Goal: Task Accomplishment & Management: Use online tool/utility

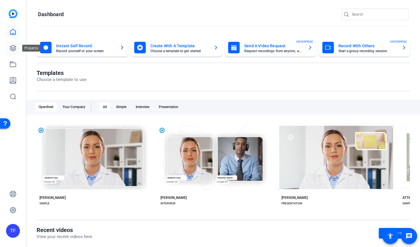
click at [12, 49] on icon at bounding box center [13, 48] width 7 height 7
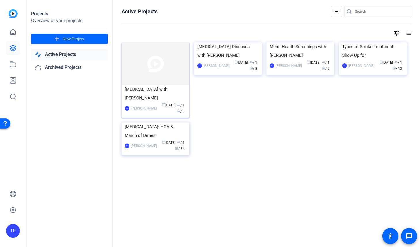
click at [167, 96] on div "Placenta Accreta Spectrum with Dr. Rober" at bounding box center [155, 93] width 61 height 17
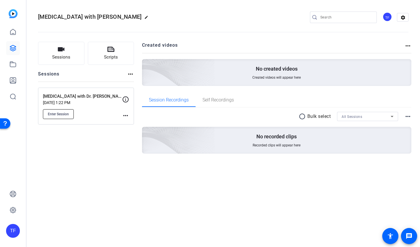
click at [65, 114] on span "Enter Session" at bounding box center [58, 114] width 21 height 5
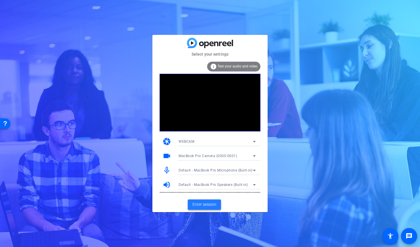
click at [210, 204] on span "Enter session" at bounding box center [204, 204] width 24 height 6
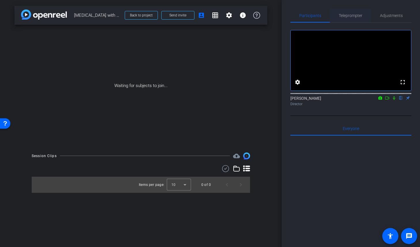
click at [353, 16] on span "Teleprompter" at bounding box center [351, 16] width 24 height 4
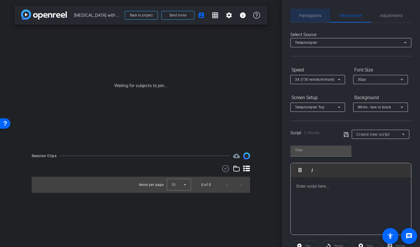
click at [312, 15] on span "Participants" at bounding box center [310, 16] width 22 height 4
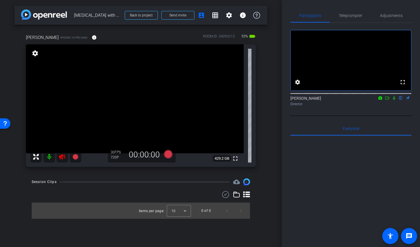
click at [64, 159] on icon at bounding box center [62, 156] width 7 height 7
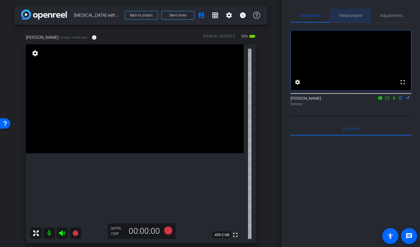
click at [349, 14] on span "Teleprompter" at bounding box center [351, 16] width 24 height 4
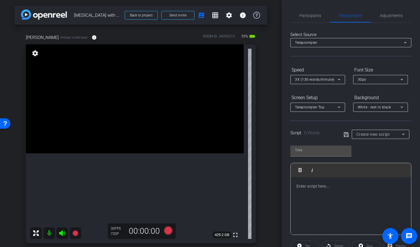
click at [334, 193] on div at bounding box center [350, 206] width 120 height 58
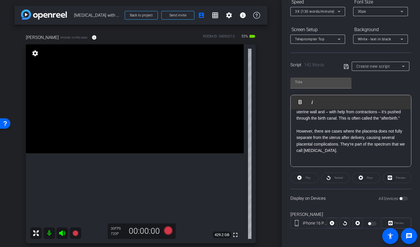
scroll to position [129, 0]
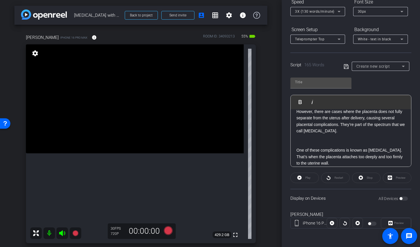
click at [333, 147] on p "One of these complications is known as [MEDICAL_DATA]. That’s when the placenta…" at bounding box center [350, 156] width 109 height 19
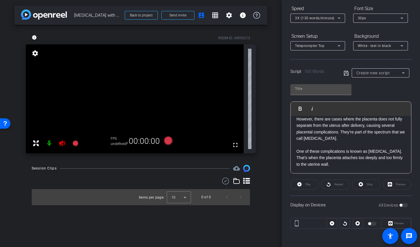
scroll to position [68, 0]
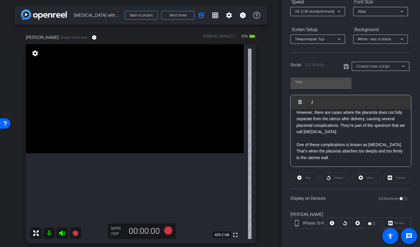
click at [380, 160] on p "One of these complications is known as [MEDICAL_DATA]. That’s when the placenta…" at bounding box center [350, 150] width 109 height 19
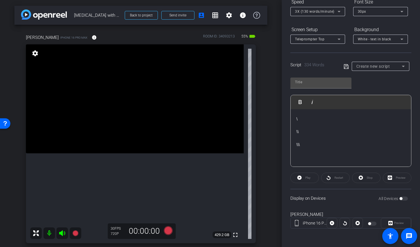
scroll to position [354, 0]
click at [320, 80] on input "text" at bounding box center [321, 82] width 52 height 7
paste input "[MEDICAL_DATA]"
click at [338, 79] on input "[MEDICAL_DATA] V1" at bounding box center [321, 82] width 52 height 7
click at [339, 82] on input "[MEDICAL_DATA] V1" at bounding box center [321, 82] width 52 height 7
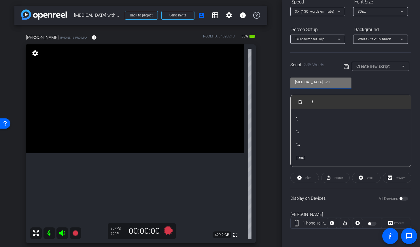
click at [345, 67] on icon at bounding box center [345, 66] width 5 height 5
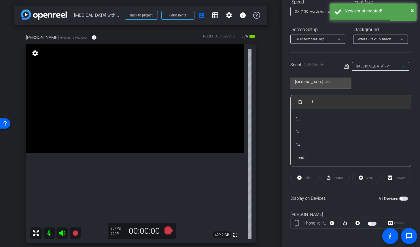
click at [379, 68] on span "[MEDICAL_DATA] -V1" at bounding box center [373, 66] width 35 height 4
click at [378, 88] on span "[MEDICAL_DATA] -V1" at bounding box center [374, 86] width 36 height 7
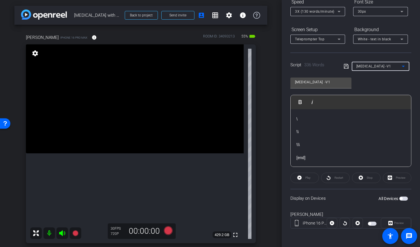
click at [403, 197] on span "button" at bounding box center [403, 198] width 9 height 4
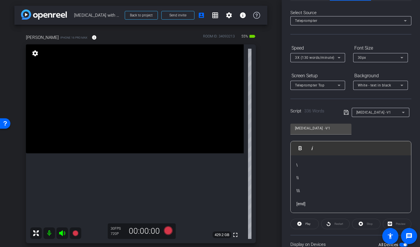
scroll to position [18, 0]
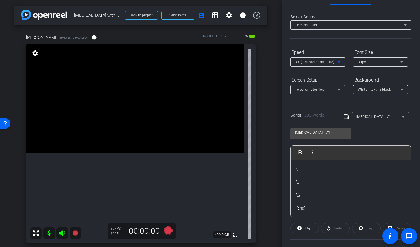
click at [338, 62] on icon at bounding box center [338, 61] width 7 height 7
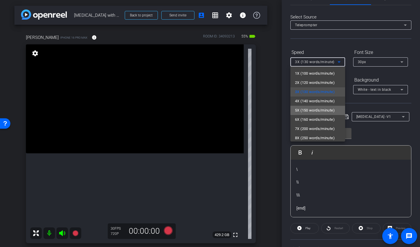
click at [330, 109] on span "5X (150 words/minute)" at bounding box center [315, 110] width 40 height 7
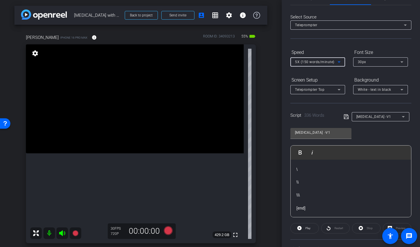
click at [286, 127] on div "Participants Teleprompter Adjustments settings [PERSON_NAME] flip Director Ever…" at bounding box center [351, 123] width 138 height 247
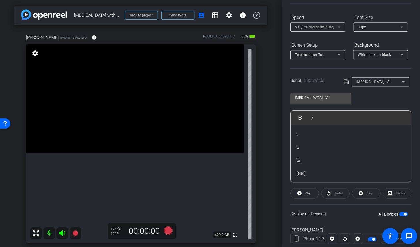
scroll to position [61, 0]
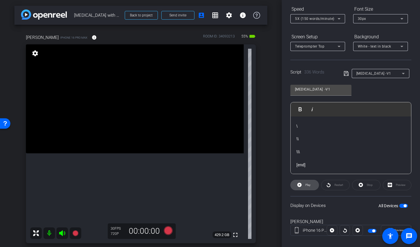
click at [298, 183] on icon at bounding box center [299, 185] width 4 height 4
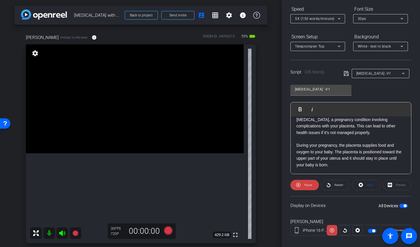
scroll to position [48, 0]
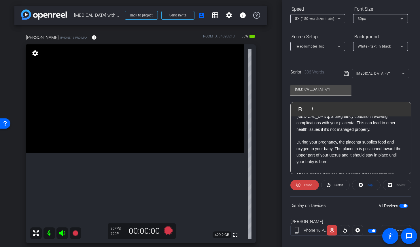
click at [383, 19] on div "30px" at bounding box center [379, 18] width 43 height 7
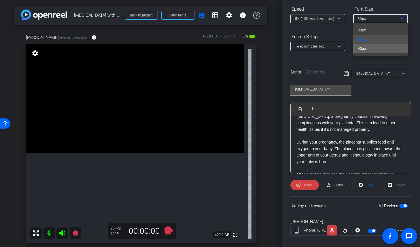
click at [377, 48] on mat-option "40px" at bounding box center [380, 48] width 55 height 9
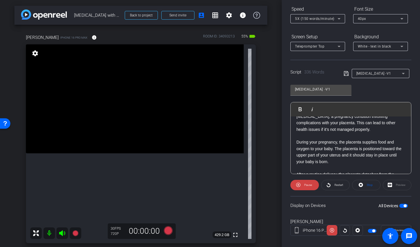
click at [286, 145] on div "Participants Teleprompter Adjustments settings [PERSON_NAME] flip Director Ever…" at bounding box center [351, 123] width 138 height 247
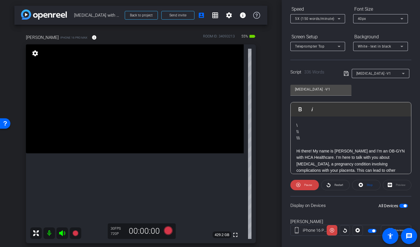
scroll to position [51, 0]
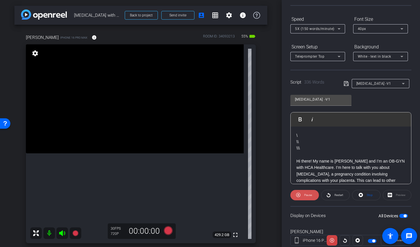
click at [311, 194] on span "Pause" at bounding box center [308, 194] width 8 height 3
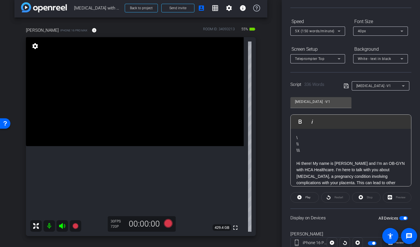
scroll to position [48, 0]
click at [231, 12] on span at bounding box center [229, 8] width 14 height 14
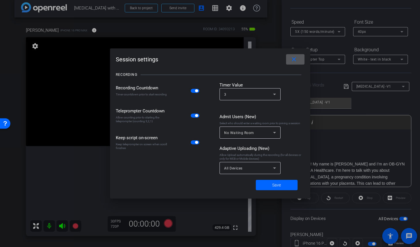
click at [296, 61] on mat-icon "close" at bounding box center [293, 59] width 7 height 7
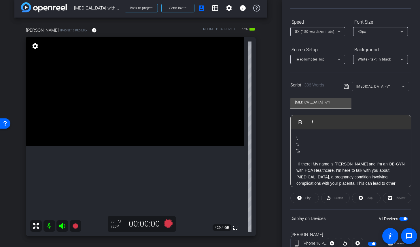
click at [35, 45] on mat-icon "settings" at bounding box center [35, 46] width 8 height 7
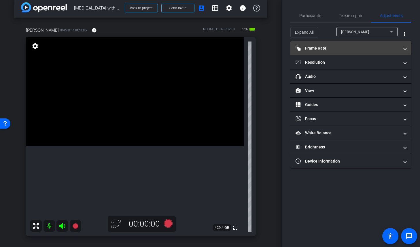
click at [339, 51] on mat-panel-title "Frame Rate Frame Rate" at bounding box center [347, 48] width 104 height 6
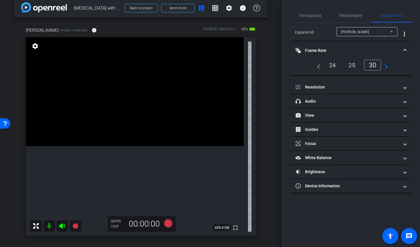
click at [339, 51] on mat-panel-title "Frame Rate Frame Rate" at bounding box center [347, 51] width 104 height 6
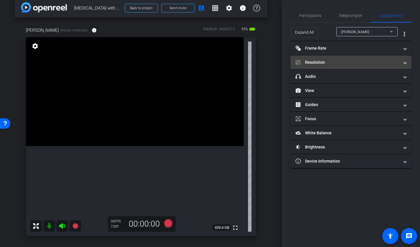
click at [340, 60] on mat-panel-title "Resolution" at bounding box center [347, 62] width 104 height 6
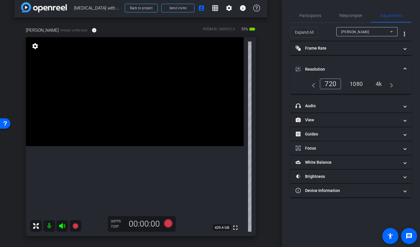
click at [375, 84] on div "4k" at bounding box center [378, 84] width 15 height 10
click at [276, 54] on div "arrow_back [MEDICAL_DATA] with Dr. [PERSON_NAME] Back to project Send invite ac…" at bounding box center [141, 116] width 282 height 247
click at [405, 68] on span at bounding box center [405, 69] width 2 height 6
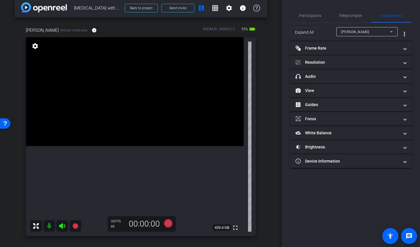
click at [269, 70] on div "arrow_back [MEDICAL_DATA] with Dr. [PERSON_NAME] Back to project Send invite ac…" at bounding box center [141, 116] width 282 height 247
click at [311, 16] on span "Participants" at bounding box center [310, 16] width 22 height 4
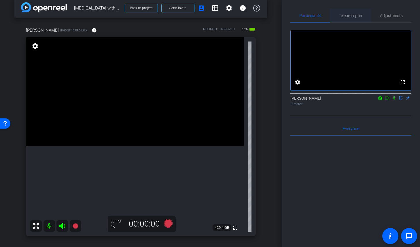
click at [351, 15] on span "Teleprompter" at bounding box center [351, 16] width 24 height 4
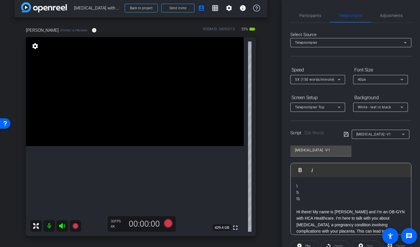
click at [273, 153] on div "arrow_back [MEDICAL_DATA] with Dr. [PERSON_NAME] Back to project Send invite ac…" at bounding box center [141, 116] width 282 height 247
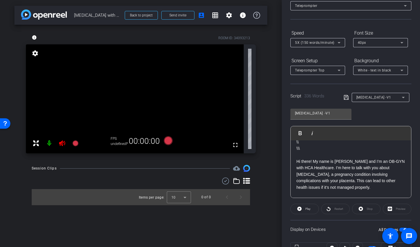
scroll to position [44, 0]
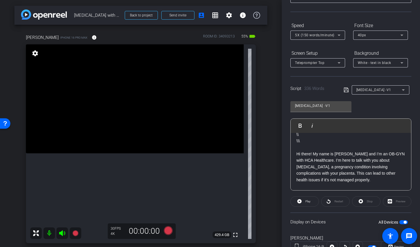
click at [6, 34] on div "arrow_back [MEDICAL_DATA] with Dr. [PERSON_NAME] Back to project Send invite ac…" at bounding box center [141, 123] width 282 height 247
click at [303, 198] on span at bounding box center [304, 201] width 28 height 14
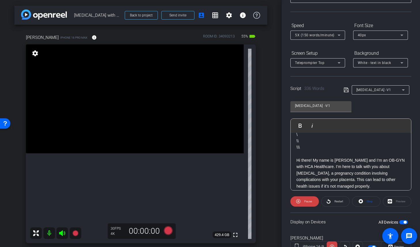
scroll to position [10, 0]
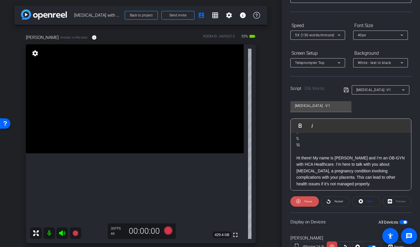
click at [307, 201] on span "Pause" at bounding box center [308, 201] width 8 height 3
click at [338, 203] on span "Restart" at bounding box center [338, 201] width 9 height 3
click at [305, 201] on span "Pause" at bounding box center [308, 201] width 8 height 3
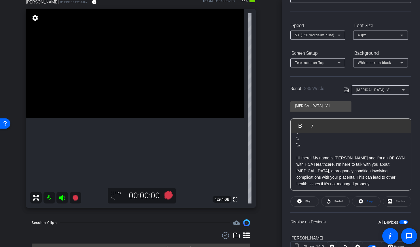
scroll to position [33, 0]
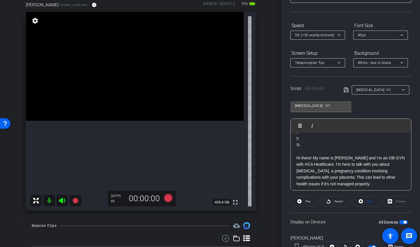
click at [49, 200] on mat-icon at bounding box center [49, 201] width 12 height 12
click at [170, 199] on icon at bounding box center [168, 197] width 9 height 9
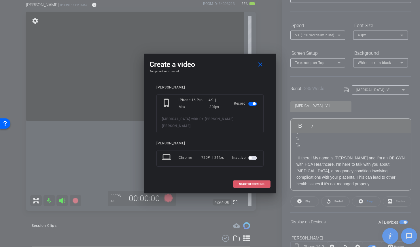
click at [246, 183] on span "START RECORDING" at bounding box center [251, 184] width 25 height 3
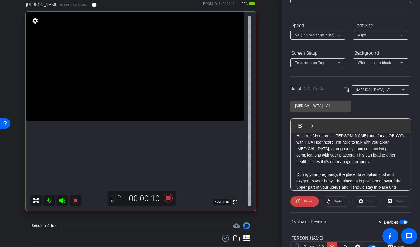
scroll to position [32, 0]
click at [334, 33] on div "5X (150 words/minute)" at bounding box center [316, 34] width 43 height 7
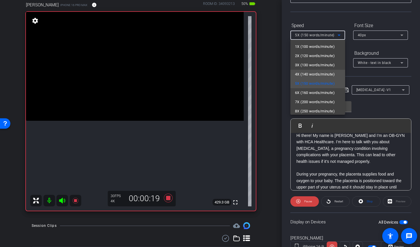
click at [322, 74] on span "4X (140 words/minute)" at bounding box center [315, 74] width 40 height 7
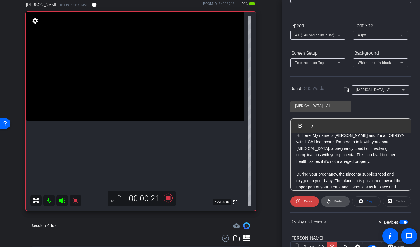
click at [329, 200] on icon at bounding box center [328, 201] width 4 height 7
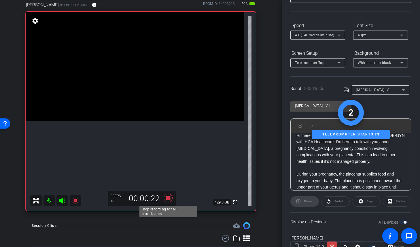
click at [167, 199] on icon at bounding box center [168, 197] width 9 height 9
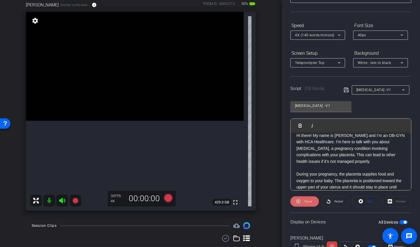
click at [300, 203] on span at bounding box center [304, 201] width 29 height 14
click at [168, 197] on icon at bounding box center [168, 197] width 9 height 9
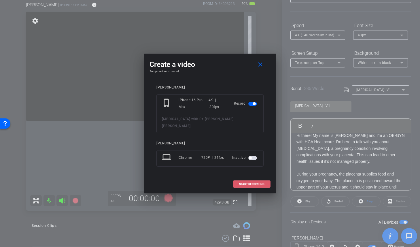
click at [242, 183] on span "START RECORDING" at bounding box center [251, 184] width 25 height 3
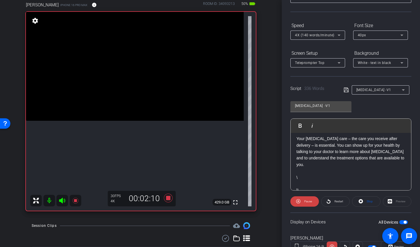
scroll to position [314, 0]
click at [166, 195] on icon at bounding box center [168, 198] width 14 height 10
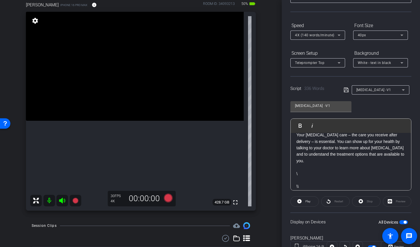
scroll to position [315, 0]
click at [335, 154] on p "Your [MEDICAL_DATA] care – the care you receive after delivery – is essential. …" at bounding box center [350, 148] width 109 height 32
click at [377, 153] on p "Your [MEDICAL_DATA] care – the care you receive after delivery – is essential. …" at bounding box center [350, 148] width 109 height 32
click at [347, 105] on div "[MEDICAL_DATA] -V1" at bounding box center [320, 106] width 61 height 11
click at [345, 105] on input "[MEDICAL_DATA] -V1" at bounding box center [321, 105] width 52 height 7
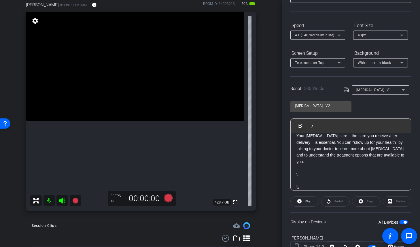
click at [346, 88] on icon at bounding box center [345, 89] width 5 height 7
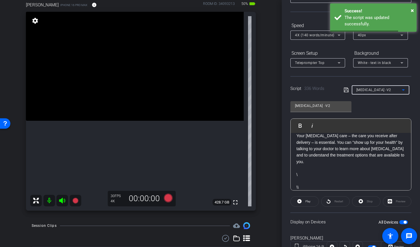
click at [381, 88] on span "[MEDICAL_DATA] -V2" at bounding box center [373, 90] width 35 height 4
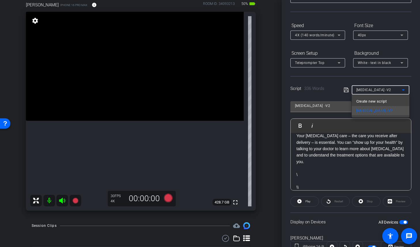
click at [369, 90] on div at bounding box center [210, 123] width 420 height 247
click at [369, 90] on span "[MEDICAL_DATA] -V2" at bounding box center [373, 90] width 35 height 4
click at [329, 83] on div at bounding box center [210, 123] width 420 height 247
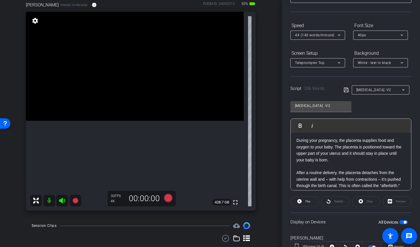
scroll to position [0, 0]
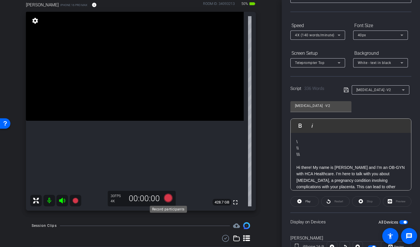
click at [169, 197] on icon at bounding box center [168, 197] width 9 height 9
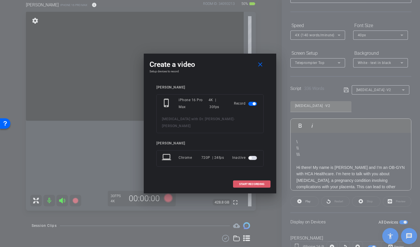
click at [242, 183] on span "START RECORDING" at bounding box center [251, 184] width 25 height 3
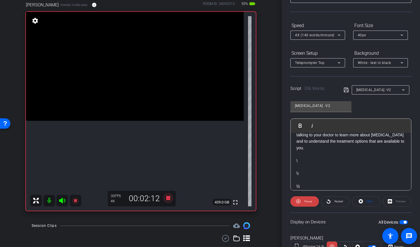
scroll to position [329, 0]
click at [168, 199] on icon at bounding box center [168, 197] width 9 height 9
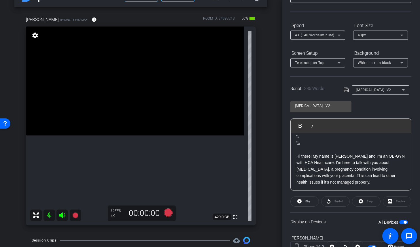
scroll to position [0, 0]
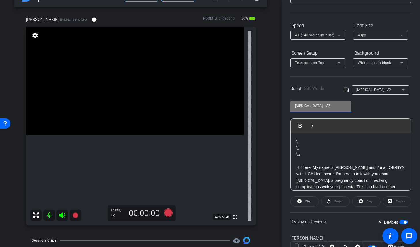
click at [312, 108] on input "[MEDICAL_DATA] -V2" at bounding box center [321, 105] width 52 height 7
click at [347, 91] on icon at bounding box center [345, 89] width 5 height 7
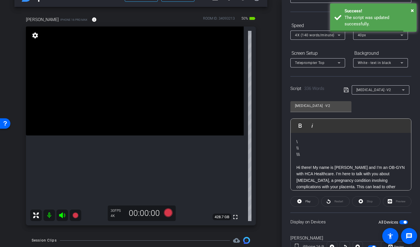
click at [283, 129] on div "Participants Teleprompter Adjustments settings [PERSON_NAME] flip Director Ever…" at bounding box center [351, 123] width 138 height 247
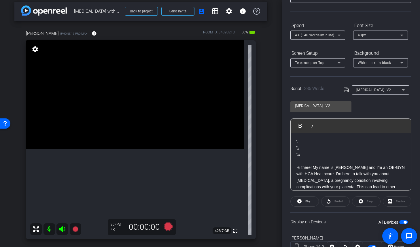
scroll to position [3, 0]
click at [276, 99] on div "arrow_back [MEDICAL_DATA] with Dr. [PERSON_NAME] Back to project Send invite ac…" at bounding box center [141, 120] width 282 height 247
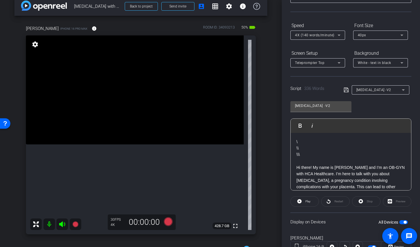
scroll to position [7, 0]
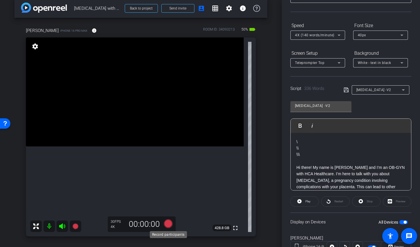
click at [169, 222] on icon at bounding box center [168, 223] width 9 height 9
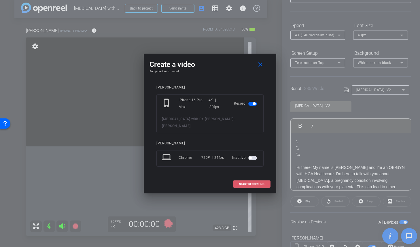
click at [249, 183] on span "START RECORDING" at bounding box center [251, 184] width 25 height 3
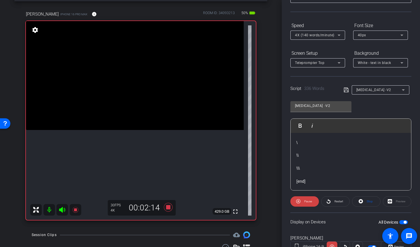
scroll to position [356, 0]
click at [169, 206] on icon at bounding box center [168, 207] width 9 height 9
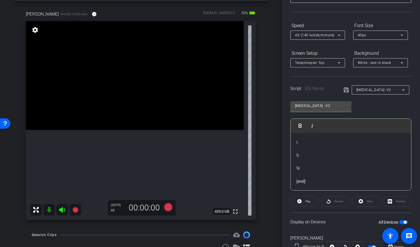
click at [347, 90] on icon at bounding box center [345, 90] width 5 height 5
click at [347, 106] on div "[MEDICAL_DATA] -V2" at bounding box center [320, 106] width 61 height 11
click at [346, 106] on input "[MEDICAL_DATA] -V2" at bounding box center [321, 105] width 52 height 7
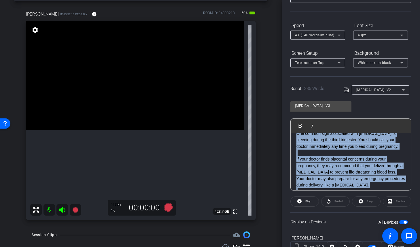
scroll to position [0, 0]
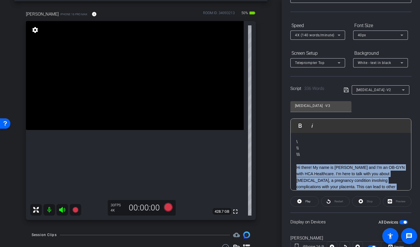
drag, startPoint x: 304, startPoint y: 153, endPoint x: 296, endPoint y: 166, distance: 15.3
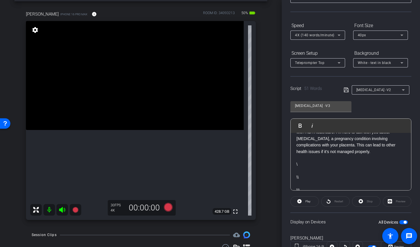
scroll to position [38, 0]
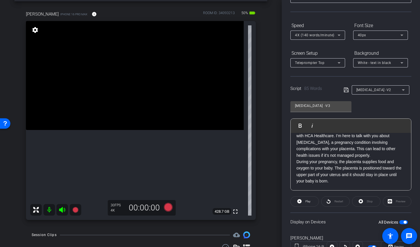
click at [375, 156] on p "Hi there! My name is [PERSON_NAME] and I’m an OB-GYN with HCA Healthcare. I’m h…" at bounding box center [350, 142] width 109 height 32
click at [356, 182] on p "During your pregnancy, the placenta supplies food and oxygen to your baby. The …" at bounding box center [350, 171] width 109 height 26
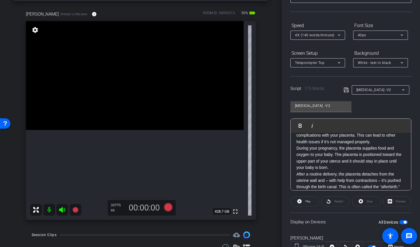
click at [295, 174] on div "\ \\ \\\ Hi there! My name is [PERSON_NAME] and I’m an OB-GYN with HCA Healthca…" at bounding box center [350, 164] width 120 height 166
click at [294, 149] on div "\ \\ \\\ Hi there! My name is [PERSON_NAME] and I’m an OB-GYN with HCA Healthca…" at bounding box center [350, 167] width 120 height 173
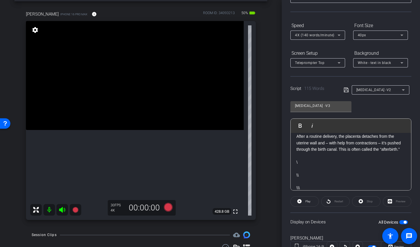
scroll to position [96, 0]
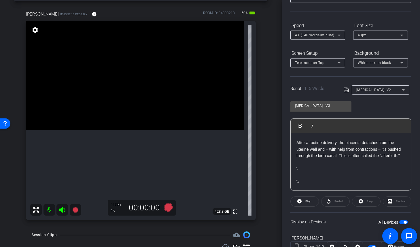
click at [402, 156] on p "After a routine delivery, the placenta detaches from the uterine wall and – wit…" at bounding box center [350, 148] width 109 height 19
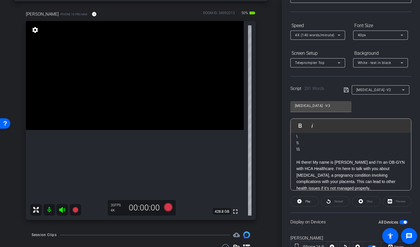
scroll to position [0, 0]
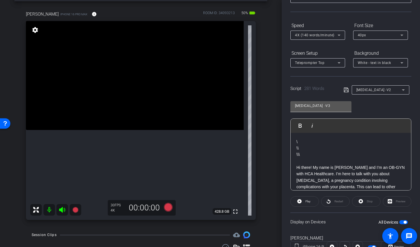
click at [295, 105] on input "[MEDICAL_DATA] -V3" at bounding box center [321, 105] width 52 height 7
type input "V3 - [MEDICAL_DATA] -V3"
click at [347, 91] on icon at bounding box center [345, 89] width 5 height 7
click at [270, 147] on div "arrow_back [MEDICAL_DATA] with Dr. [PERSON_NAME] Back to project Send invite ac…" at bounding box center [141, 100] width 282 height 247
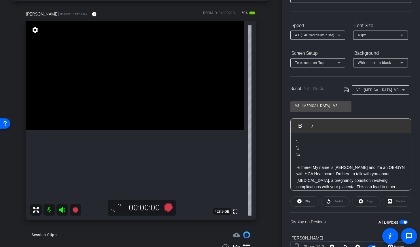
click at [267, 151] on div "[PERSON_NAME] iPhone 16 Pro Max info ROOM ID: 34093213 50% battery_std fullscre…" at bounding box center [140, 113] width 253 height 224
click at [274, 176] on div "arrow_back [MEDICAL_DATA] with Dr. [PERSON_NAME] Back to project Send invite ac…" at bounding box center [141, 100] width 282 height 247
click at [167, 206] on icon at bounding box center [168, 207] width 9 height 9
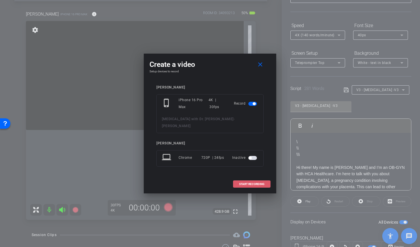
click at [261, 183] on span "START RECORDING" at bounding box center [251, 184] width 25 height 3
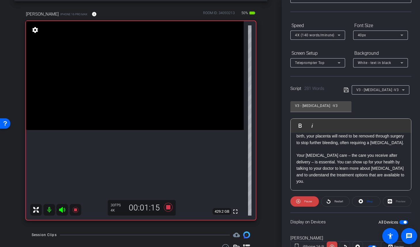
scroll to position [214, 0]
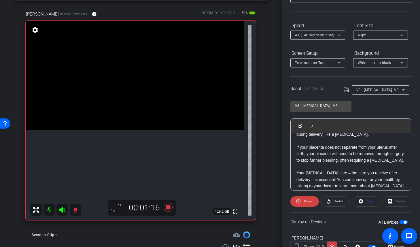
click at [273, 181] on div "arrow_back [MEDICAL_DATA] with Dr. [PERSON_NAME] Back to project Send invite ac…" at bounding box center [141, 100] width 282 height 247
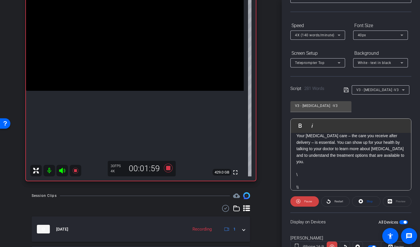
scroll to position [254, 0]
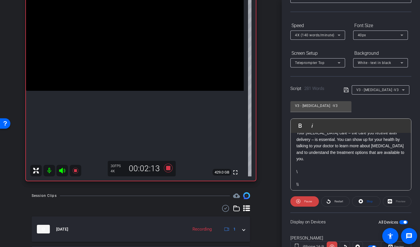
click at [335, 152] on p "Your [MEDICAL_DATA] care – the care you receive after delivery – is essential. …" at bounding box center [350, 146] width 109 height 32
click at [168, 168] on icon at bounding box center [168, 168] width 9 height 9
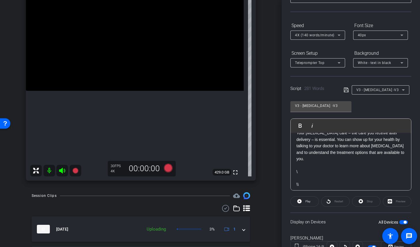
click at [334, 153] on p "Your [MEDICAL_DATA] care – the care you receive after delivery – is essential. …" at bounding box center [350, 146] width 109 height 32
click at [377, 151] on p "Your [MEDICAL_DATA] care – the care you receive after delivery – is essential. …" at bounding box center [350, 146] width 109 height 32
click at [344, 90] on icon at bounding box center [345, 89] width 5 height 7
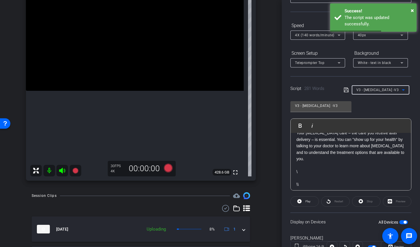
click at [396, 89] on span "V3 - [MEDICAL_DATA] -V3" at bounding box center [377, 90] width 43 height 4
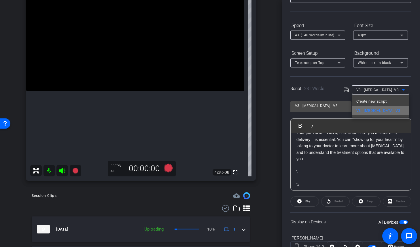
click at [385, 109] on span "V3 - [MEDICAL_DATA] -V3" at bounding box center [378, 110] width 44 height 7
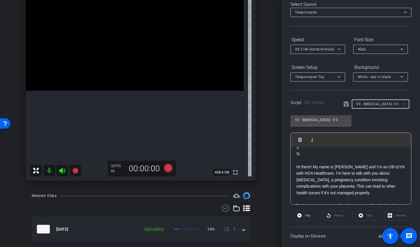
scroll to position [0, 0]
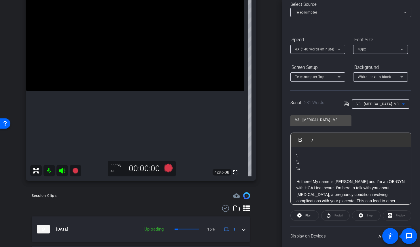
click at [278, 178] on div "arrow_back [MEDICAL_DATA] with Dr. [PERSON_NAME] Back to project Send invite ac…" at bounding box center [141, 61] width 282 height 247
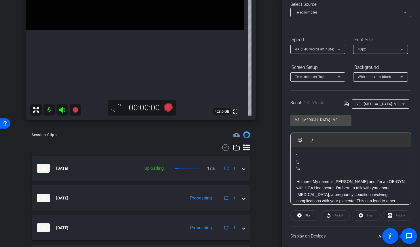
scroll to position [129, 0]
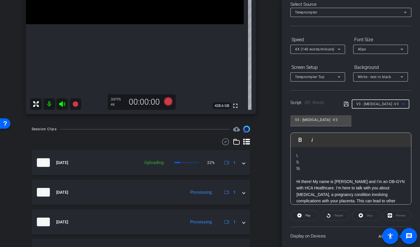
click at [405, 103] on icon at bounding box center [403, 103] width 7 height 7
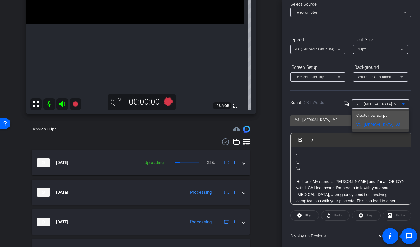
click at [391, 113] on mat-option "Create new script" at bounding box center [381, 115] width 58 height 9
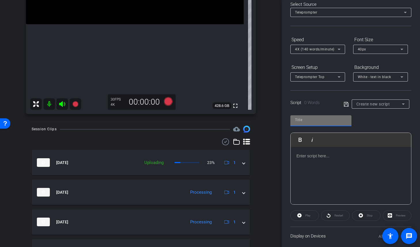
click at [324, 122] on input "text" at bounding box center [321, 119] width 52 height 7
type input "test 2"
click at [323, 160] on div at bounding box center [350, 176] width 120 height 58
drag, startPoint x: 309, startPoint y: 121, endPoint x: 293, endPoint y: 121, distance: 16.7
click at [293, 121] on div "test 2" at bounding box center [320, 120] width 61 height 11
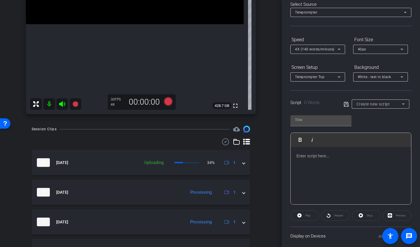
click at [359, 160] on div at bounding box center [350, 176] width 120 height 58
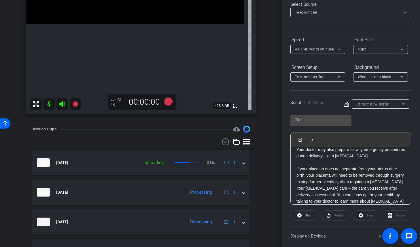
scroll to position [219, 0]
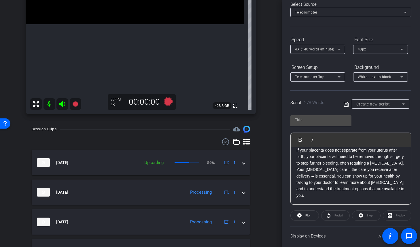
click at [350, 166] on p "If your placenta does not separate from your uterus after birth, your placenta …" at bounding box center [350, 153] width 109 height 26
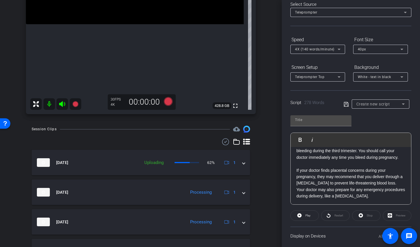
scroll to position [231, 0]
click at [330, 200] on div "V2 \ \\ \\\ Hi there! My name is [PERSON_NAME] and I’m an OB-GYN with HCA Healt…" at bounding box center [350, 67] width 120 height 276
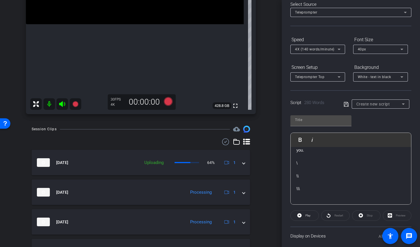
scroll to position [271, 0]
click at [315, 120] on input "text" at bounding box center [321, 119] width 52 height 7
type input "V3 -PCS"
click at [345, 102] on icon at bounding box center [345, 104] width 5 height 5
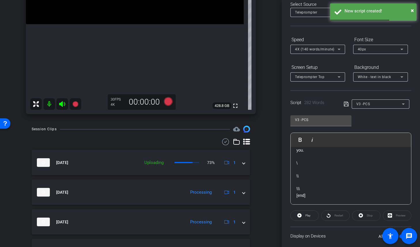
click at [379, 119] on div "V3 -PCS Play Play from this location Play Selected Play and display the selecte…" at bounding box center [350, 158] width 121 height 94
click at [386, 103] on div "V3 -PCS" at bounding box center [378, 103] width 45 height 7
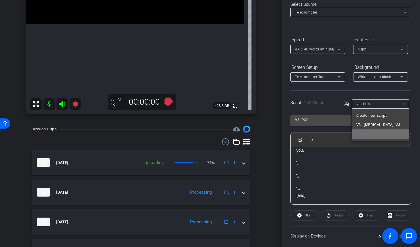
click at [380, 132] on mat-option "V3 -PCS" at bounding box center [381, 133] width 58 height 9
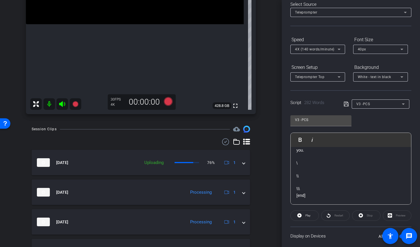
click at [347, 102] on icon at bounding box center [345, 104] width 5 height 5
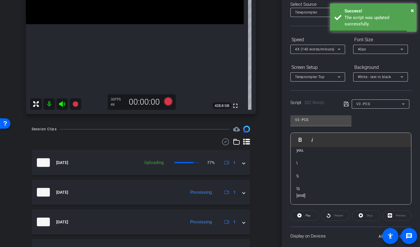
click at [342, 179] on p "\\" at bounding box center [350, 176] width 109 height 6
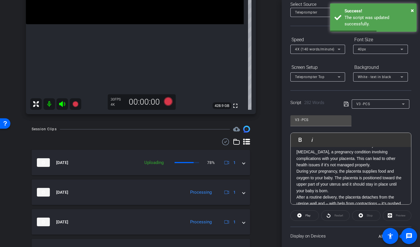
scroll to position [0, 0]
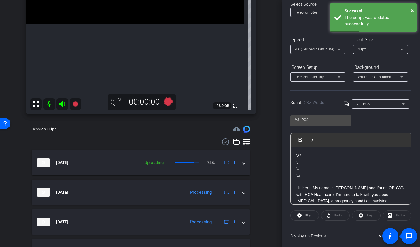
click at [343, 167] on p "\\" at bounding box center [350, 168] width 109 height 6
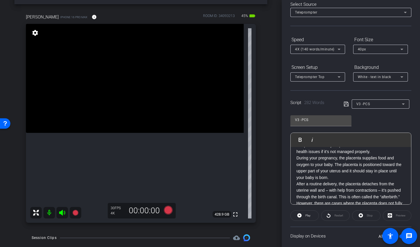
scroll to position [54, 0]
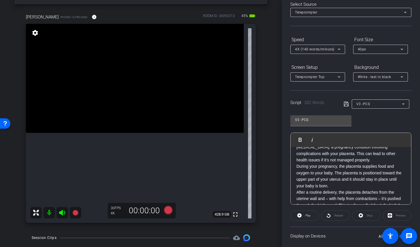
click at [338, 185] on p "During your pregnancy, the placenta supplies food and oxygen to your baby. The …" at bounding box center [350, 176] width 109 height 26
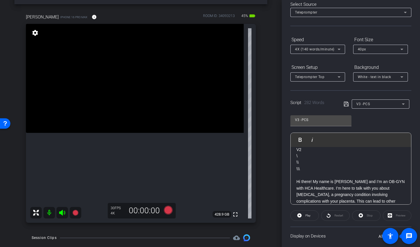
scroll to position [26, 0]
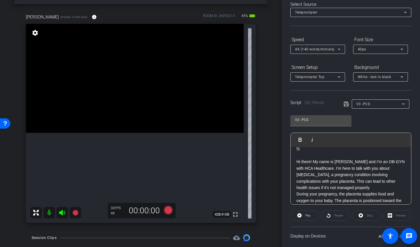
click at [374, 189] on p "Hi there! My name is [PERSON_NAME] and I’m an OB-GYN with HCA Healthcare. I’m h…" at bounding box center [350, 174] width 109 height 32
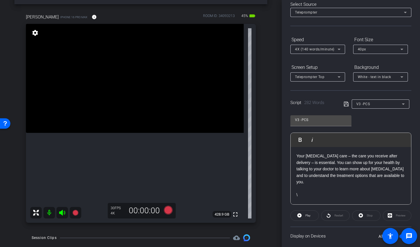
scroll to position [248, 0]
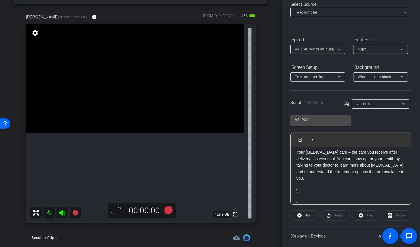
click at [334, 172] on p "Your [MEDICAL_DATA] care – the care you receive after delivery – is essential. …" at bounding box center [350, 165] width 109 height 32
click at [377, 171] on p "Your [MEDICAL_DATA] care – the care you receive after delivery – is essential. …" at bounding box center [350, 165] width 109 height 32
click at [346, 103] on icon at bounding box center [345, 103] width 5 height 7
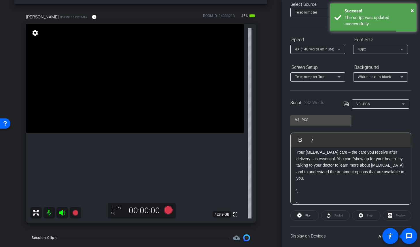
click at [365, 104] on span "V3 -PCS" at bounding box center [363, 104] width 14 height 4
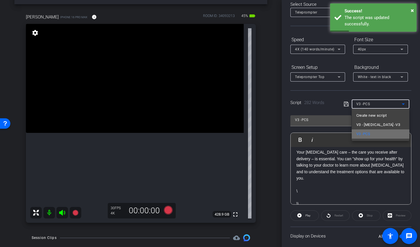
click at [371, 133] on mat-option "V3 -PCS" at bounding box center [381, 133] width 58 height 9
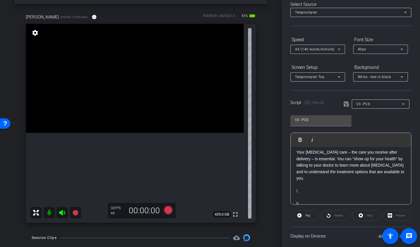
click at [353, 164] on p "Your [MEDICAL_DATA] care – the care you receive after delivery – is essential. …" at bounding box center [350, 165] width 109 height 32
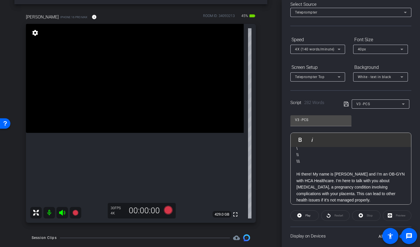
scroll to position [0, 0]
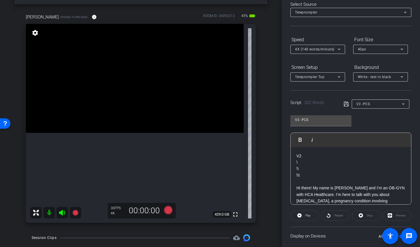
click at [277, 178] on div "arrow_back [MEDICAL_DATA] with Dr. [PERSON_NAME] Back to project Send invite ac…" at bounding box center [141, 103] width 282 height 247
click at [169, 210] on icon at bounding box center [168, 210] width 9 height 9
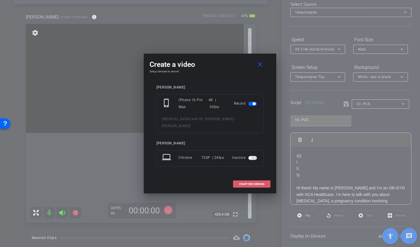
click at [240, 183] on span "START RECORDING" at bounding box center [251, 184] width 25 height 3
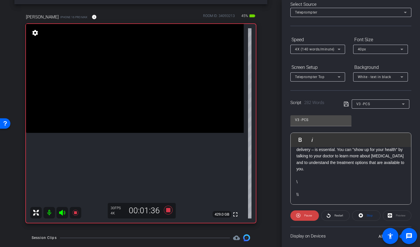
scroll to position [258, 0]
click at [167, 209] on icon at bounding box center [168, 210] width 9 height 9
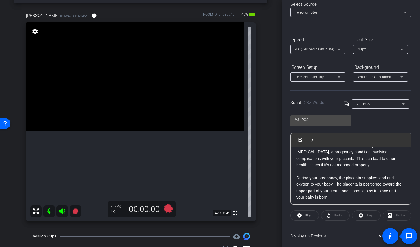
scroll to position [0, 0]
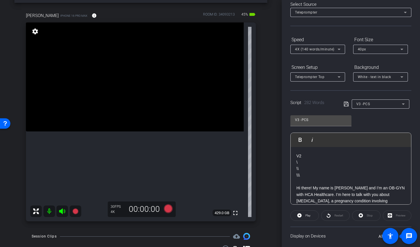
click at [265, 223] on div "[PERSON_NAME] iPhone 16 Pro Max info ROOM ID: 34093213 45% battery_std fullscre…" at bounding box center [140, 115] width 253 height 224
click at [168, 209] on icon at bounding box center [168, 208] width 9 height 9
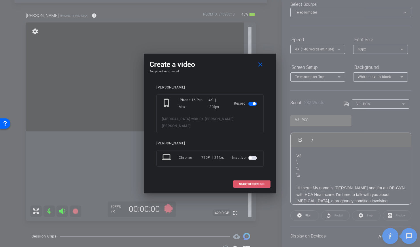
click at [247, 183] on span "START RECORDING" at bounding box center [251, 184] width 25 height 3
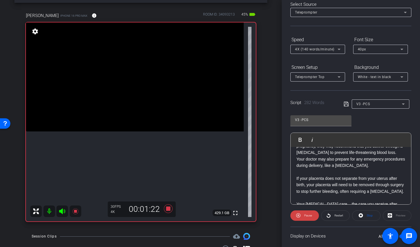
scroll to position [194, 0]
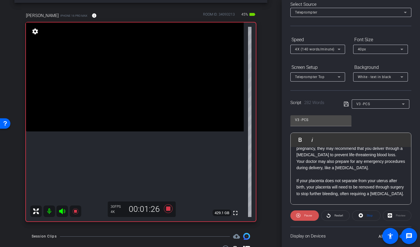
click at [307, 215] on span "Pause" at bounding box center [308, 215] width 8 height 3
click at [169, 208] on icon at bounding box center [168, 208] width 9 height 9
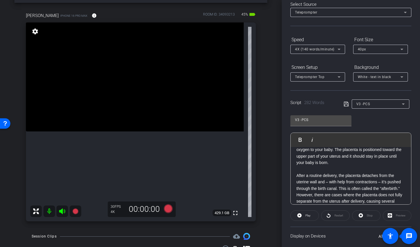
scroll to position [0, 0]
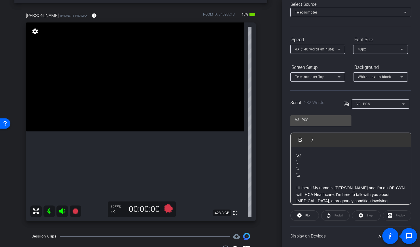
click at [274, 173] on div "arrow_back [MEDICAL_DATA] with Dr. [PERSON_NAME] Back to project Send invite ac…" at bounding box center [141, 101] width 282 height 247
click at [169, 207] on icon at bounding box center [168, 208] width 9 height 9
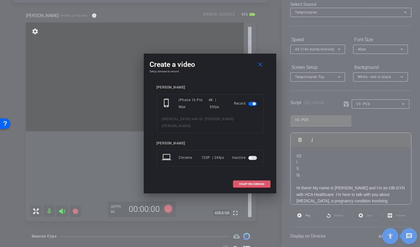
click at [246, 186] on span at bounding box center [251, 184] width 37 height 14
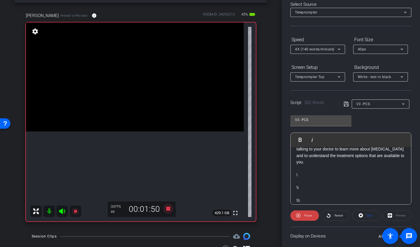
scroll to position [259, 0]
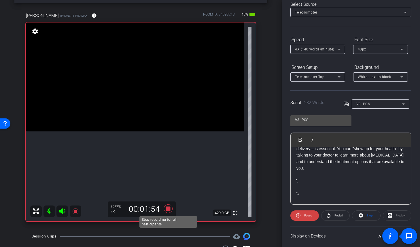
click at [171, 208] on icon at bounding box center [168, 208] width 14 height 10
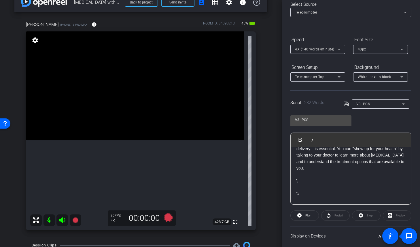
scroll to position [14, 0]
click at [50, 220] on mat-icon at bounding box center [49, 220] width 12 height 12
click at [62, 219] on icon at bounding box center [62, 220] width 6 height 6
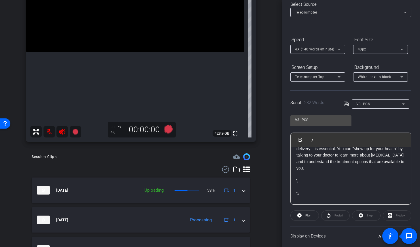
scroll to position [98, 0]
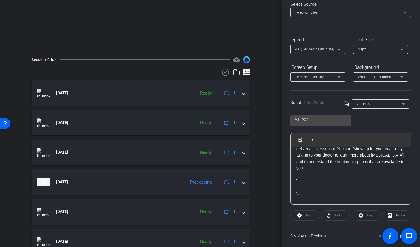
scroll to position [183, 0]
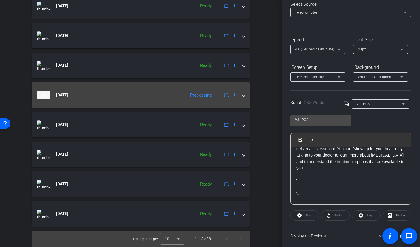
click at [186, 94] on div "[DATE] Processing 1" at bounding box center [140, 95] width 206 height 9
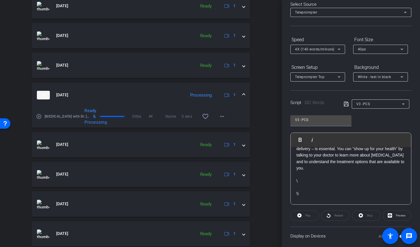
click at [186, 94] on div "[DATE] Processing 1" at bounding box center [140, 95] width 206 height 9
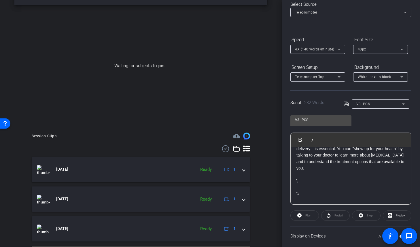
scroll to position [0, 0]
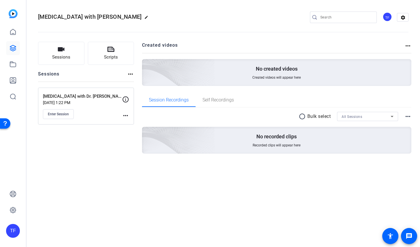
click at [97, 149] on div "Sessions Scripts Sessions more_horiz Placenta Accreta Spectrum with Dr. Robert …" at bounding box center [86, 107] width 96 height 130
